Goal: Find specific page/section: Find specific page/section

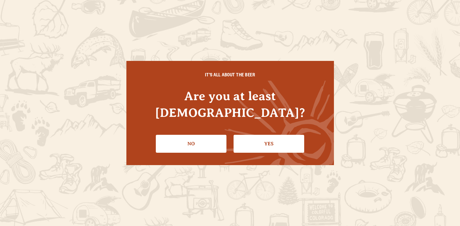
click at [286, 144] on link "Yes" at bounding box center [268, 144] width 71 height 18
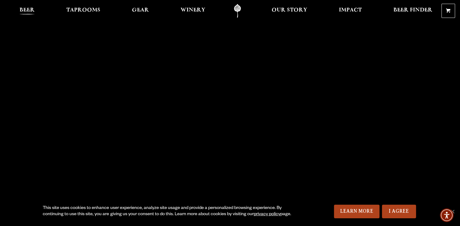
click at [28, 8] on span "Beer" at bounding box center [27, 10] width 15 height 5
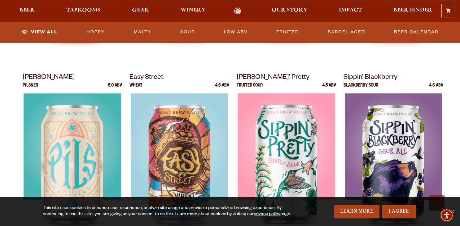
scroll to position [165, 0]
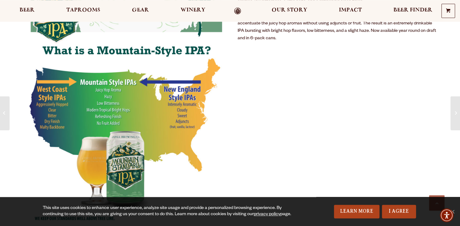
scroll to position [440, 0]
